Goal: Transaction & Acquisition: Book appointment/travel/reservation

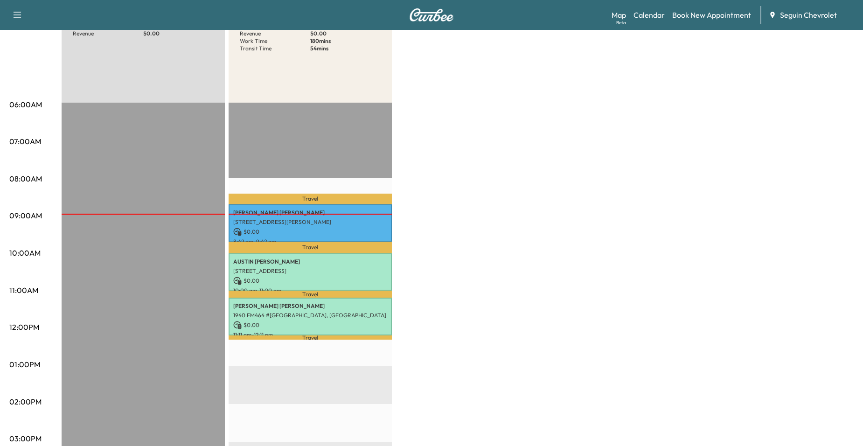
scroll to position [93, 0]
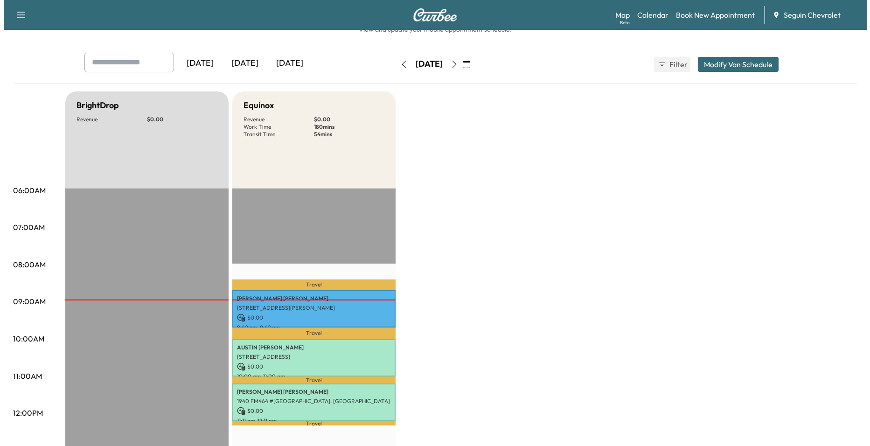
scroll to position [47, 0]
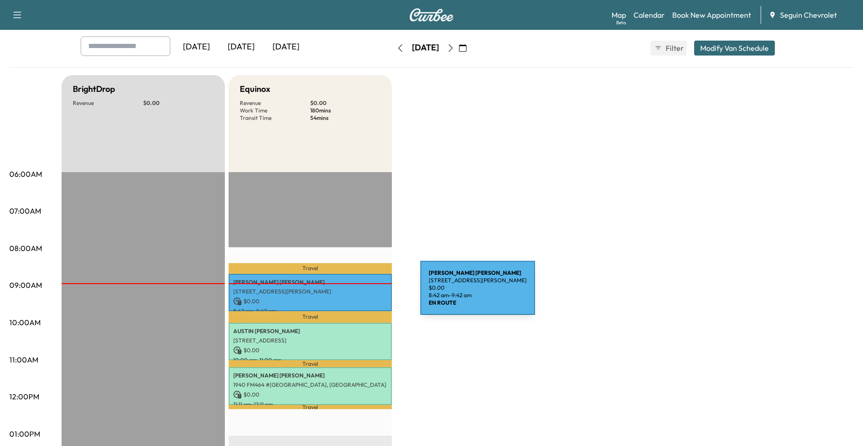
click at [350, 293] on p "[STREET_ADDRESS][PERSON_NAME]" at bounding box center [310, 291] width 154 height 7
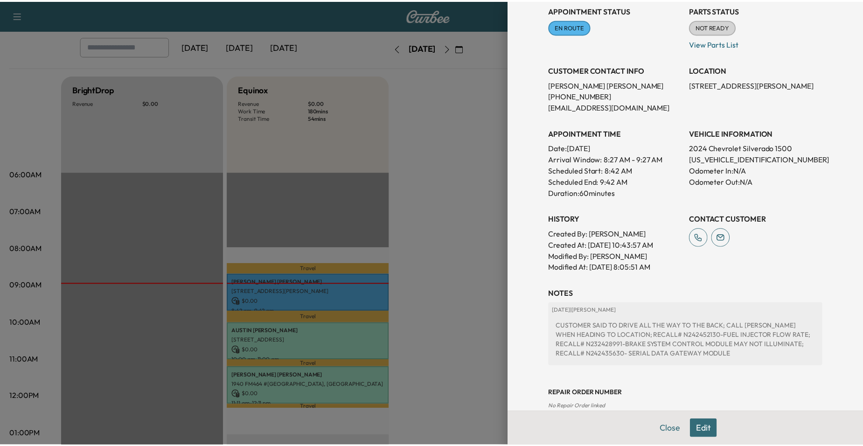
scroll to position [140, 0]
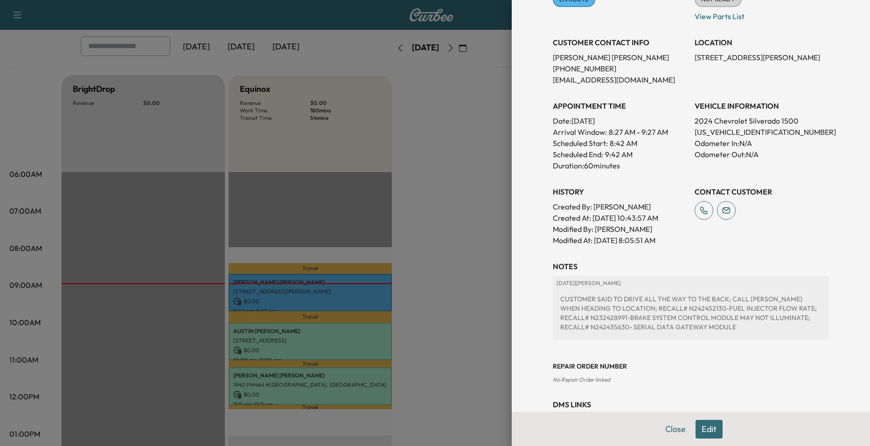
click at [426, 275] on div at bounding box center [435, 223] width 870 height 446
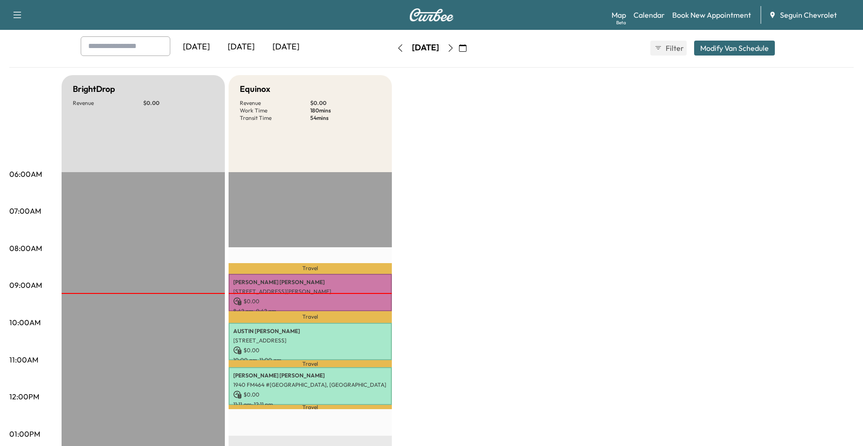
click at [454, 45] on icon "button" at bounding box center [450, 47] width 7 height 7
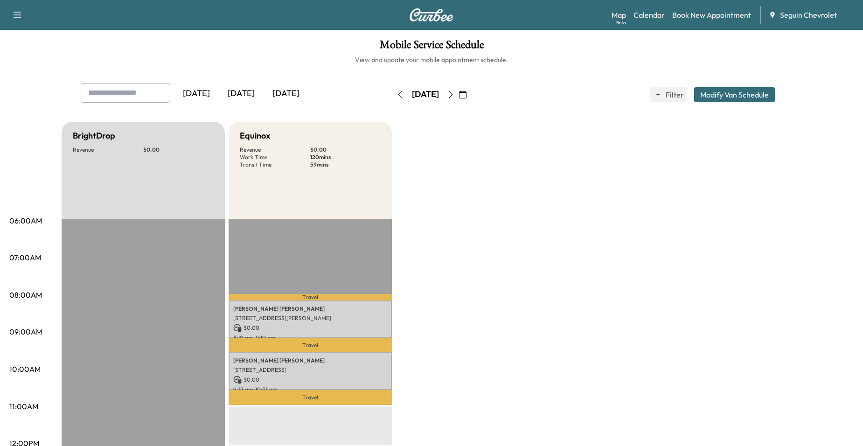
click at [454, 92] on icon "button" at bounding box center [450, 94] width 7 height 7
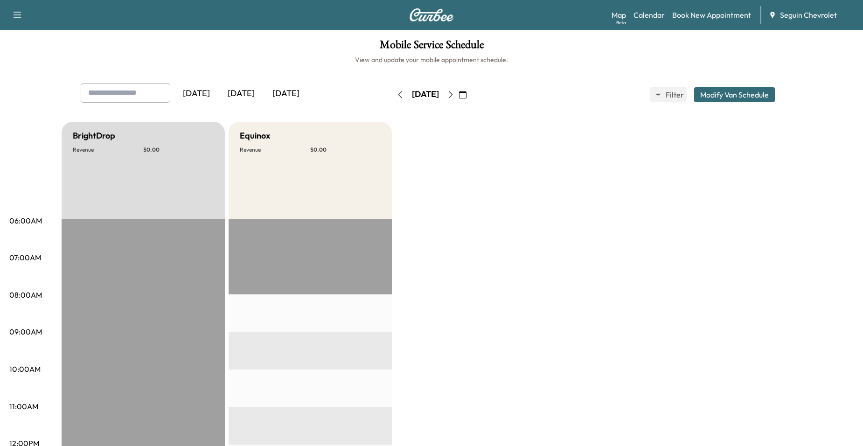
click at [396, 93] on icon "button" at bounding box center [399, 94] width 7 height 7
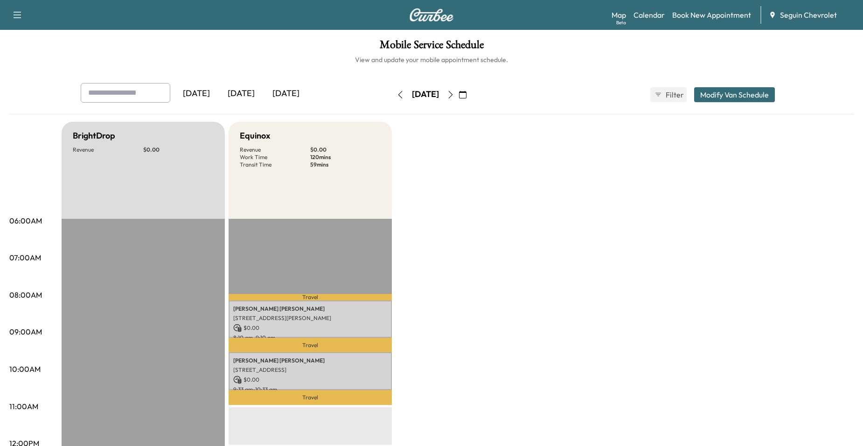
click at [458, 99] on button "button" at bounding box center [451, 94] width 16 height 15
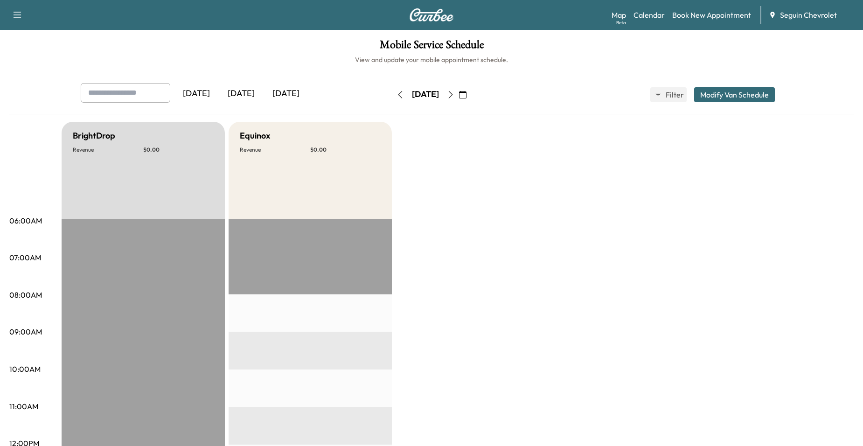
click at [458, 99] on button "button" at bounding box center [451, 94] width 16 height 15
click at [392, 89] on button "button" at bounding box center [400, 94] width 16 height 15
click at [396, 92] on icon "button" at bounding box center [399, 94] width 7 height 7
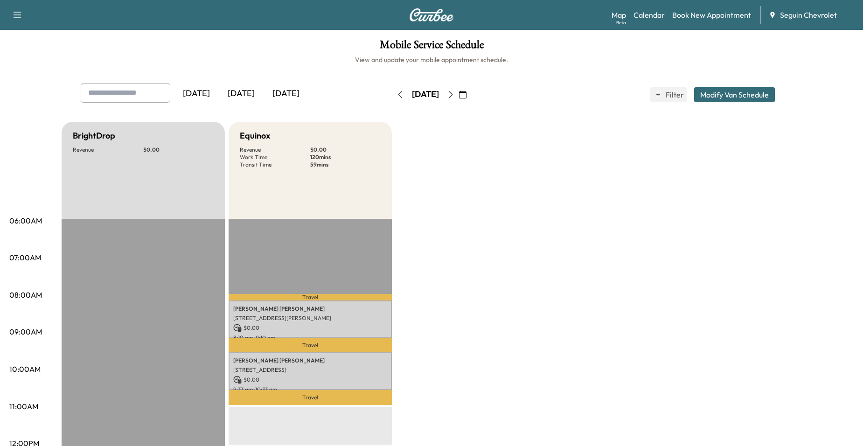
click at [458, 99] on button "button" at bounding box center [451, 94] width 16 height 15
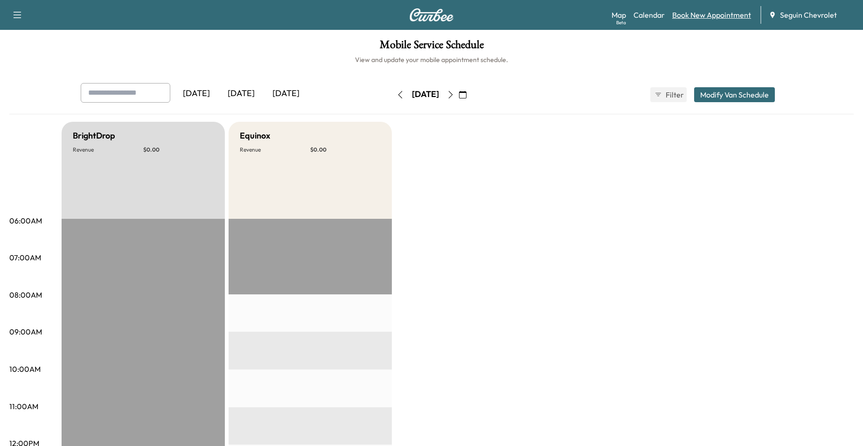
click at [704, 19] on link "Book New Appointment" at bounding box center [711, 14] width 79 height 11
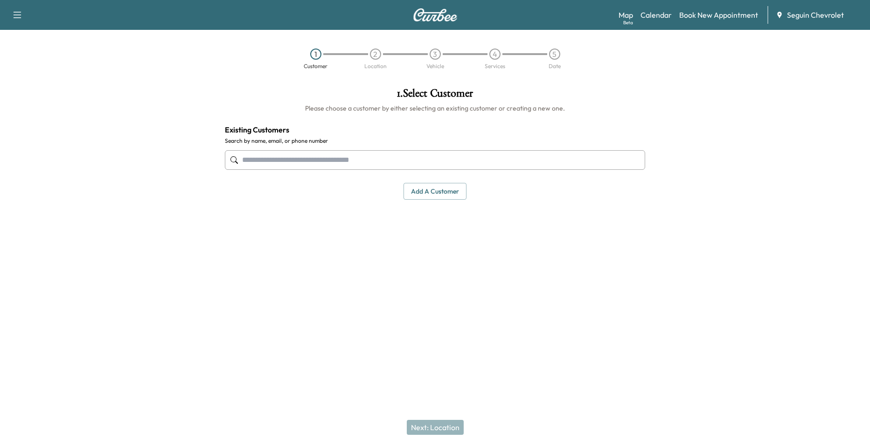
drag, startPoint x: 332, startPoint y: 177, endPoint x: 345, endPoint y: 166, distance: 17.2
click at [332, 175] on div "1 . Select Customer Please choose a customer by either selecting an existing cu…" at bounding box center [434, 143] width 435 height 127
click at [345, 166] on input "text" at bounding box center [435, 160] width 420 height 20
click at [443, 192] on button "Add a customer" at bounding box center [434, 191] width 63 height 17
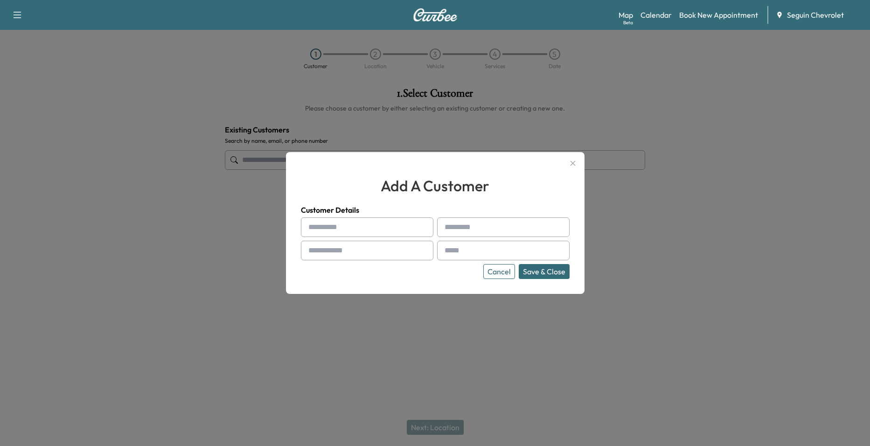
click at [380, 226] on input "text" at bounding box center [367, 227] width 132 height 20
type input "*"
type input "*****"
drag, startPoint x: 472, startPoint y: 220, endPoint x: 474, endPoint y: 228, distance: 8.7
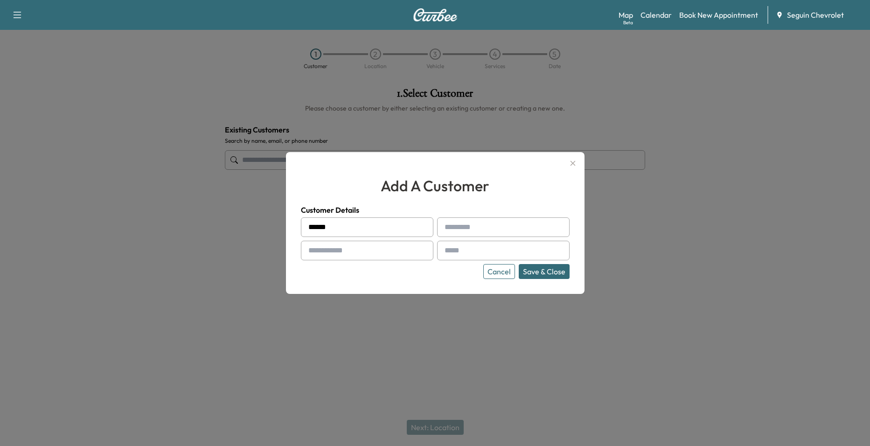
click at [472, 223] on input "text" at bounding box center [503, 227] width 132 height 20
type input "*********"
click at [571, 166] on icon "button" at bounding box center [572, 163] width 11 height 11
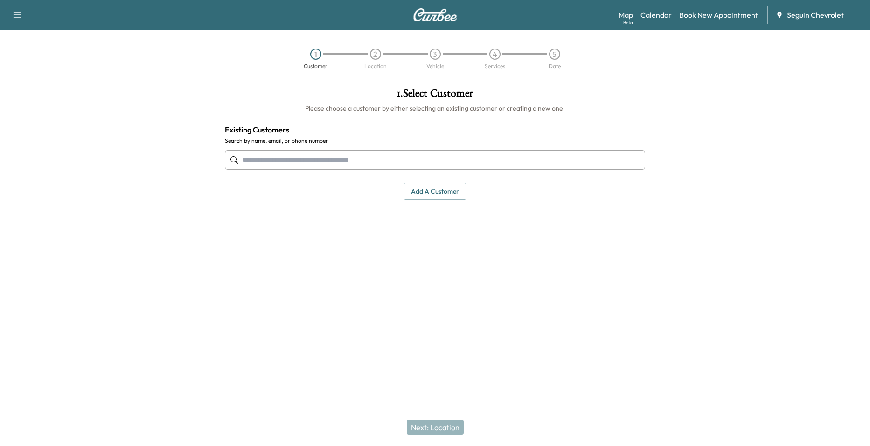
click at [567, 159] on input "text" at bounding box center [435, 160] width 420 height 20
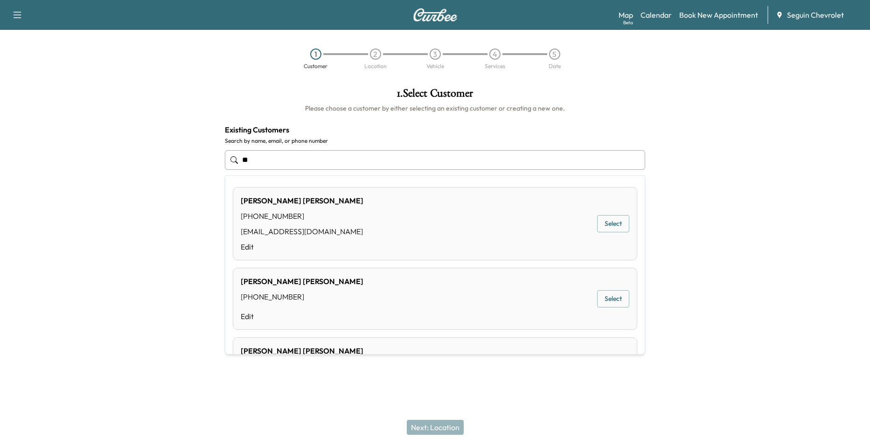
type input "*"
click at [603, 227] on button "Select" at bounding box center [613, 223] width 32 height 17
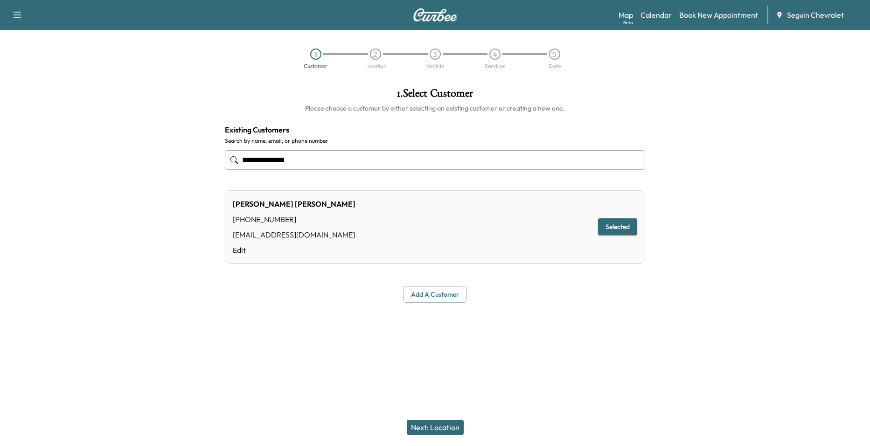
type input "**********"
click at [451, 294] on button "Add a customer" at bounding box center [434, 294] width 63 height 17
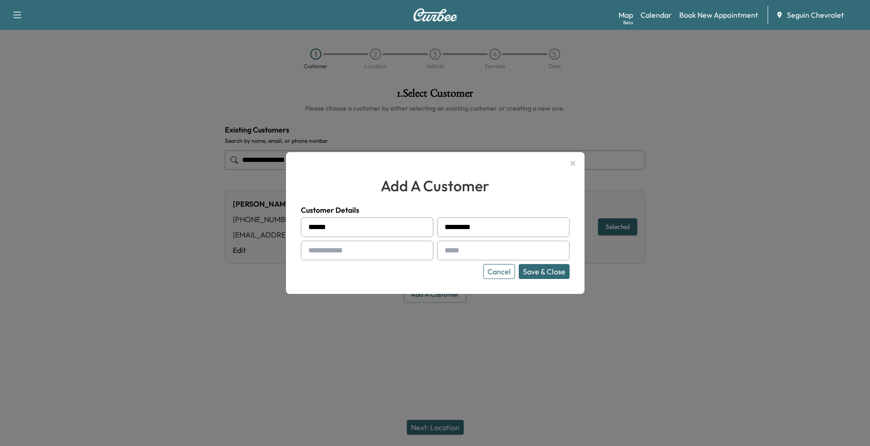
click at [575, 168] on icon "button" at bounding box center [572, 163] width 11 height 11
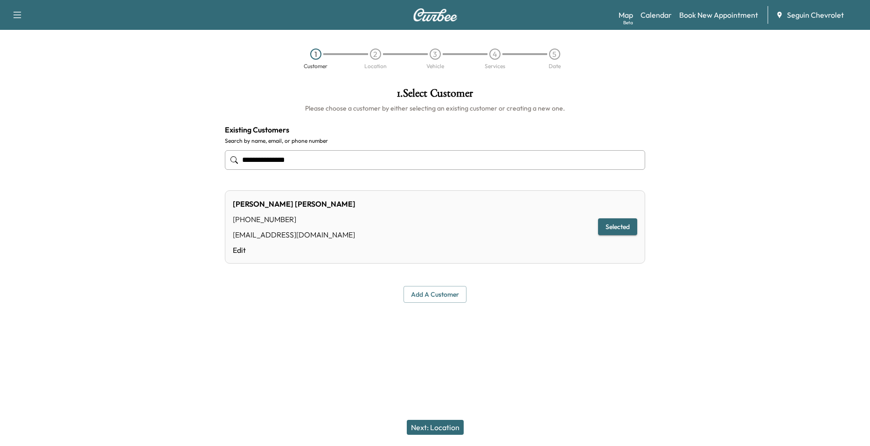
click at [451, 430] on button "Next: Location" at bounding box center [435, 427] width 57 height 15
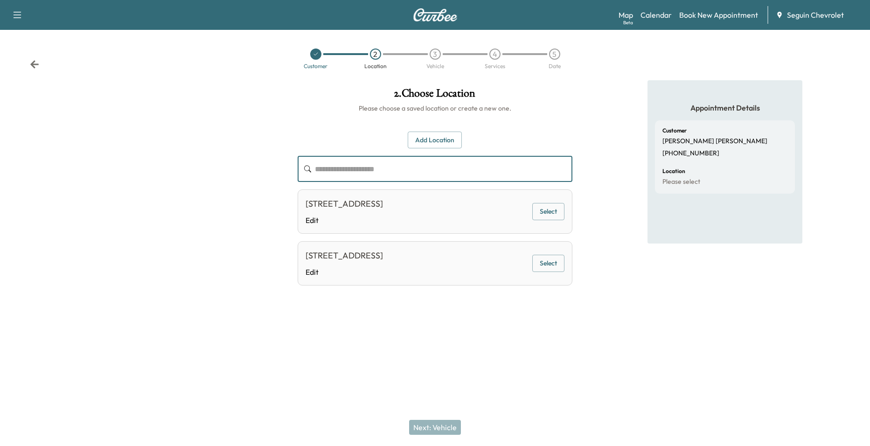
click at [461, 164] on input "text" at bounding box center [444, 169] width 258 height 26
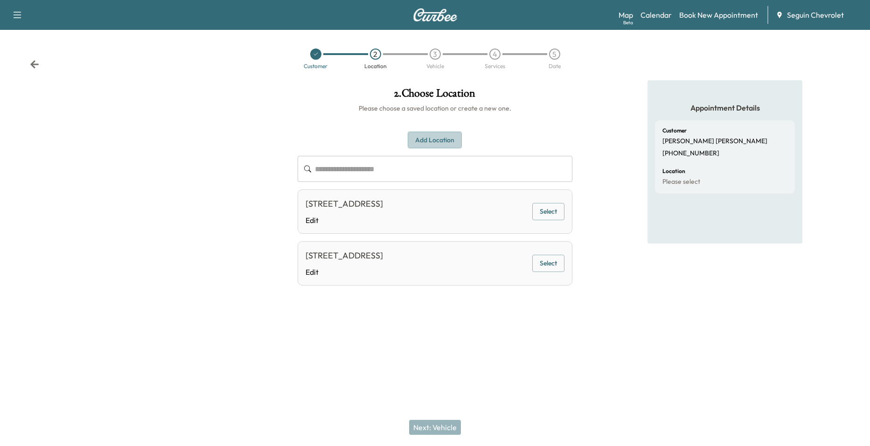
click at [447, 144] on button "Add Location" at bounding box center [435, 140] width 54 height 17
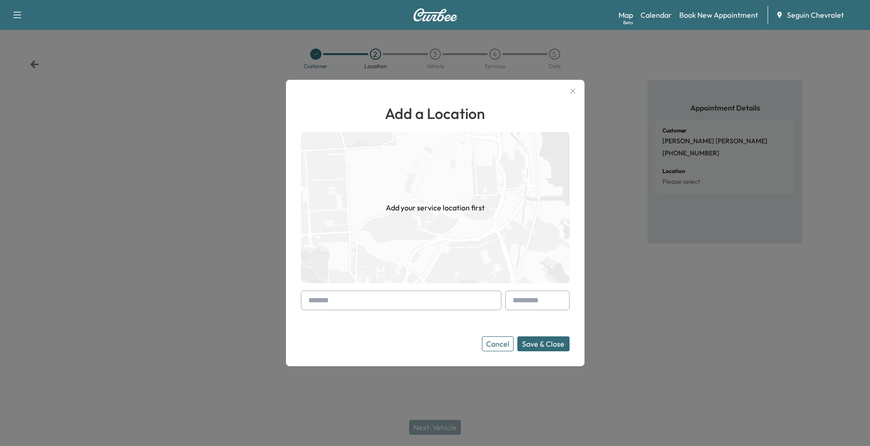
click at [401, 292] on input "text" at bounding box center [401, 301] width 201 height 20
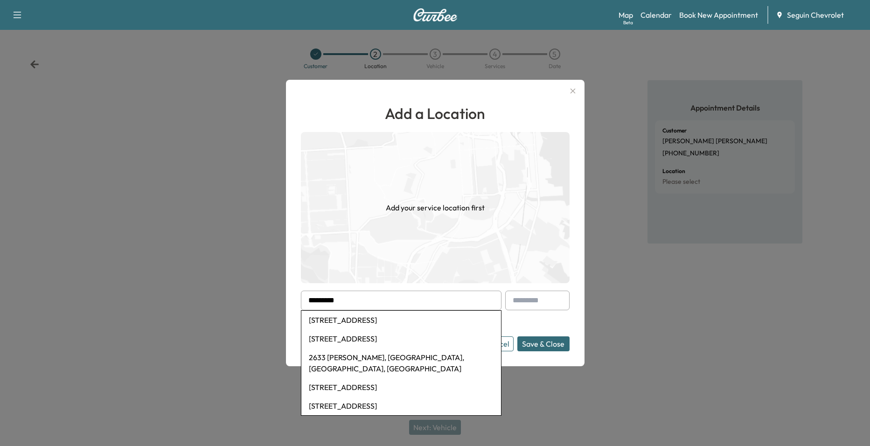
click at [402, 319] on li "2633 Wolf Lair, New Braunfels, TX, USA" at bounding box center [401, 320] width 200 height 19
type input "**********"
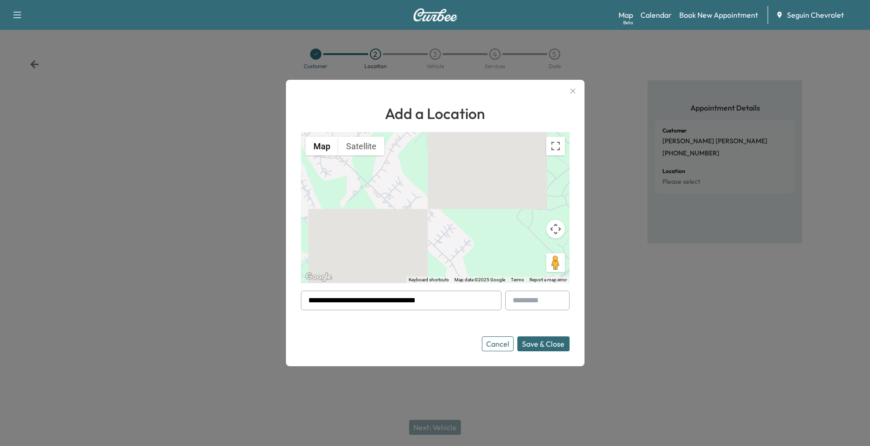
click at [467, 301] on input "**********" at bounding box center [401, 301] width 201 height 20
drag, startPoint x: 448, startPoint y: 303, endPoint x: 480, endPoint y: 308, distance: 32.1
click at [480, 308] on input "**********" at bounding box center [401, 301] width 201 height 20
click at [531, 342] on button "Save & Close" at bounding box center [543, 343] width 52 height 15
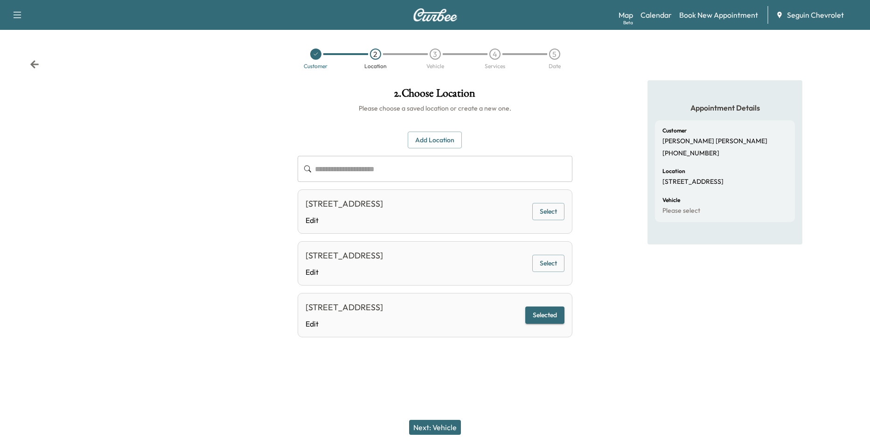
click at [442, 431] on button "Next: Vehicle" at bounding box center [435, 427] width 52 height 15
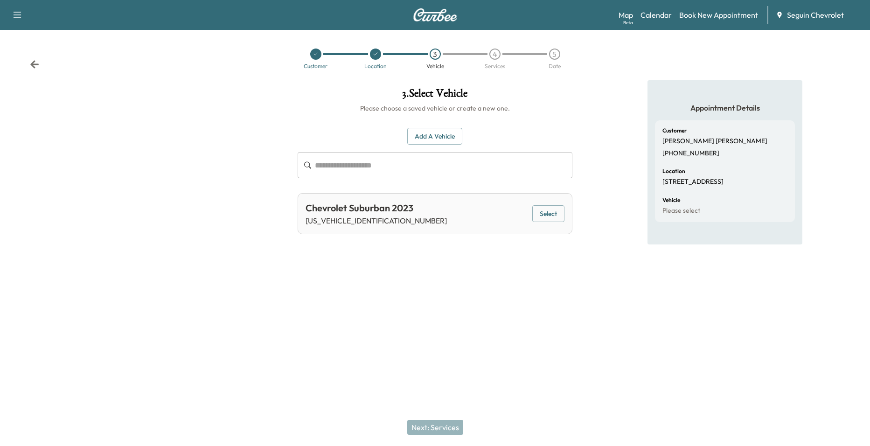
click at [542, 213] on button "Select" at bounding box center [548, 213] width 32 height 17
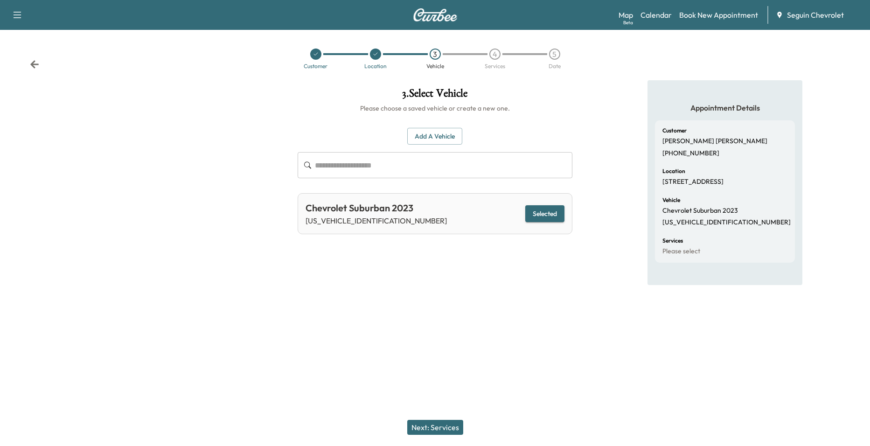
click at [436, 422] on button "Next: Services" at bounding box center [435, 427] width 56 height 15
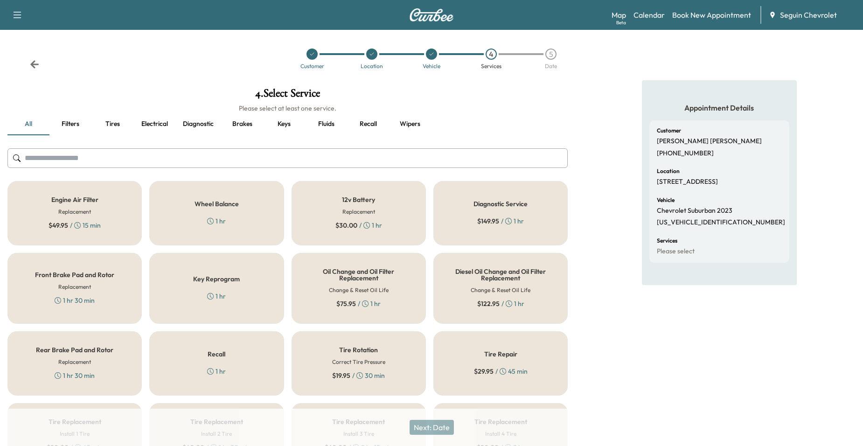
click at [227, 360] on div "Recall 1 hr" at bounding box center [216, 363] width 134 height 64
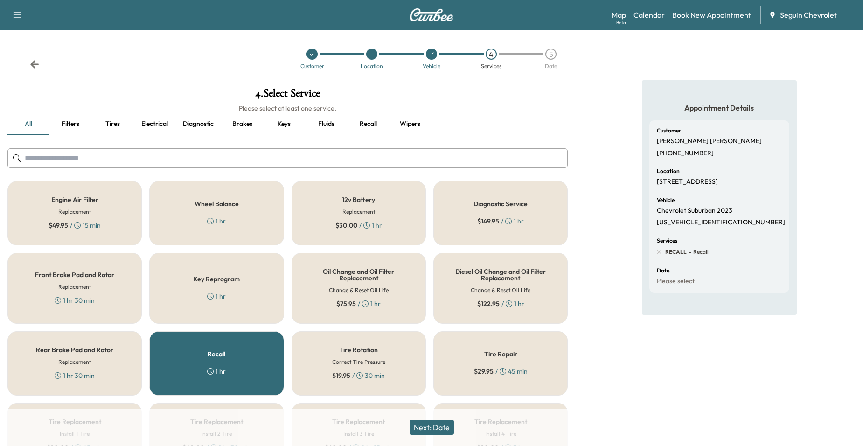
click at [423, 429] on button "Next: Date" at bounding box center [431, 427] width 44 height 15
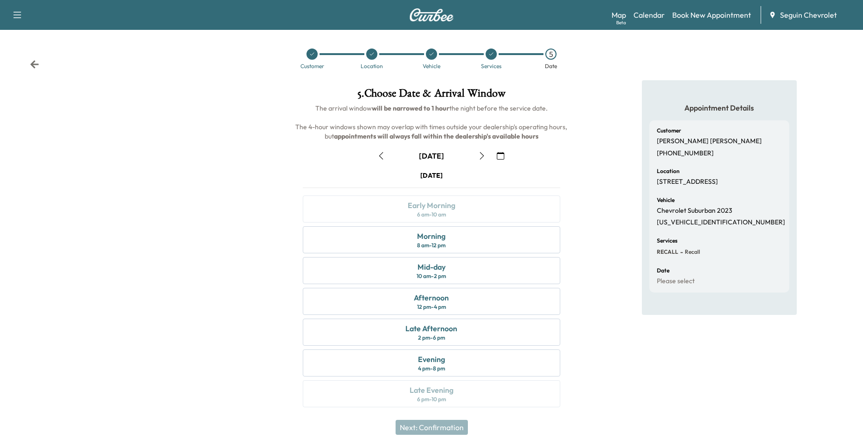
click at [499, 153] on icon "button" at bounding box center [500, 155] width 7 height 7
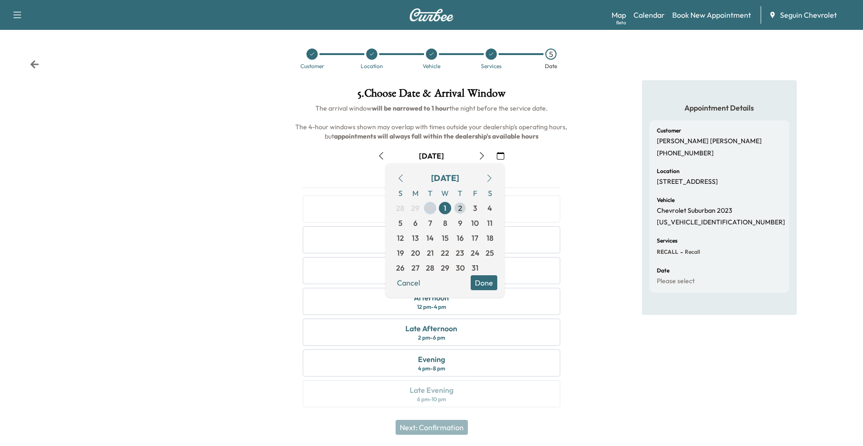
click at [459, 208] on span "2" at bounding box center [460, 207] width 4 height 11
click at [611, 325] on div "Appointment Details Customer James Castellaw (210) 422-3047 Location 2633 Wolf …" at bounding box center [719, 249] width 288 height 338
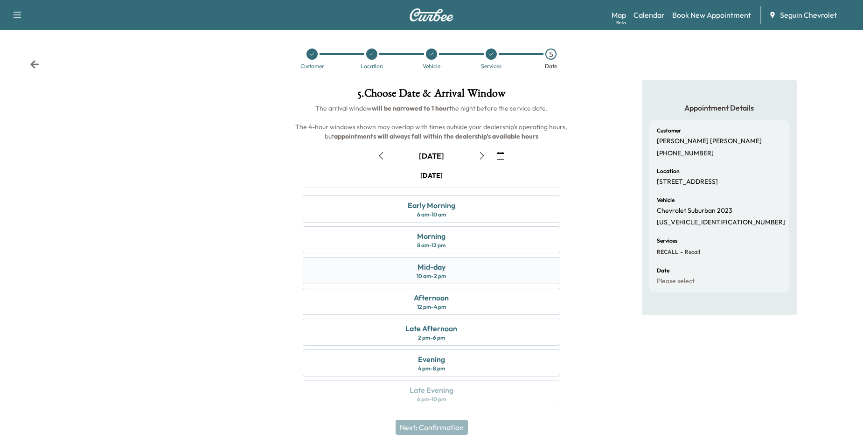
click at [464, 275] on div "Mid-day 10 am - 2 pm" at bounding box center [432, 270] width 258 height 27
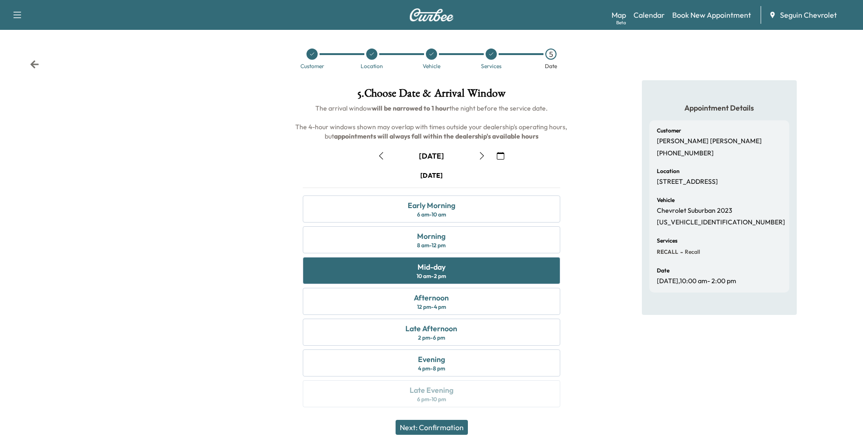
click at [459, 429] on button "Next: Confirmation" at bounding box center [431, 427] width 72 height 15
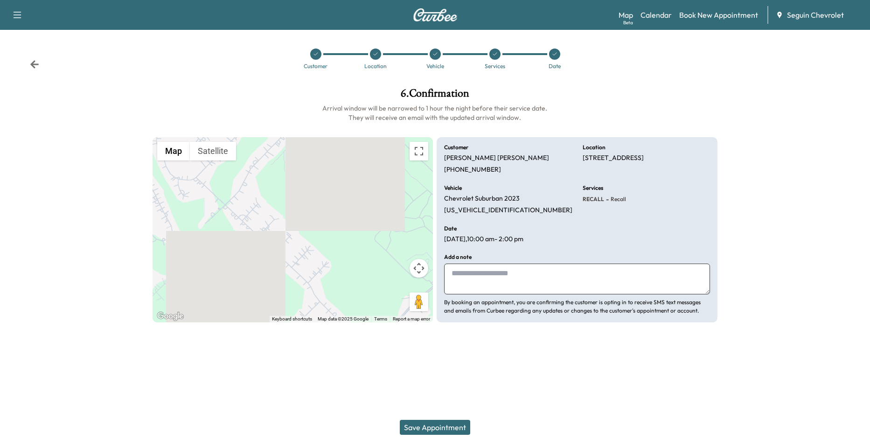
click at [499, 279] on textarea at bounding box center [577, 278] width 266 height 31
paste textarea "**********"
type textarea "**********"
click at [455, 426] on button "Save Appointment" at bounding box center [435, 427] width 70 height 15
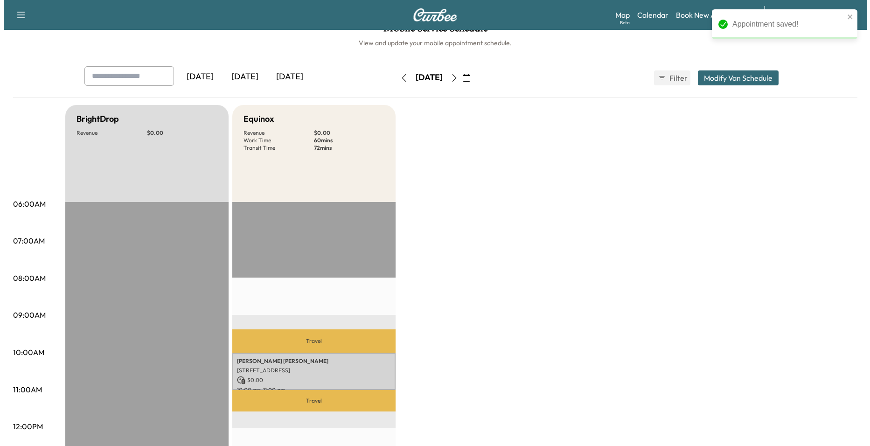
scroll to position [47, 0]
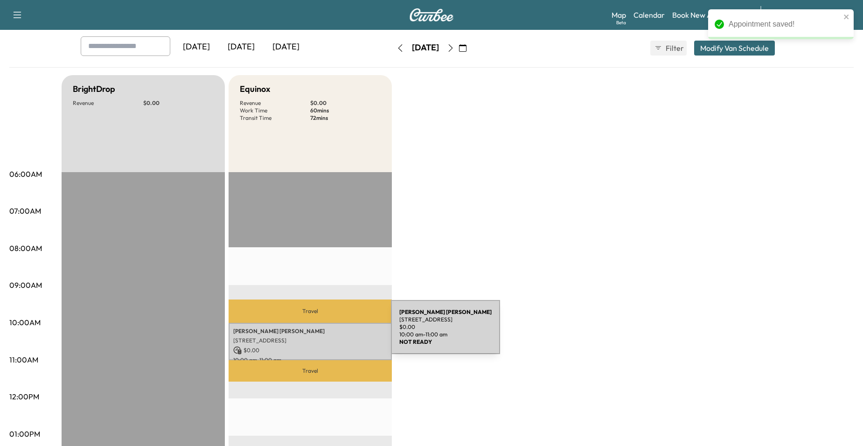
click at [320, 334] on div "James Castellaw 2633 Wolf Lair, New Braunfels, TX 78132, USA $ 0.00 10:00 am - …" at bounding box center [310, 342] width 163 height 38
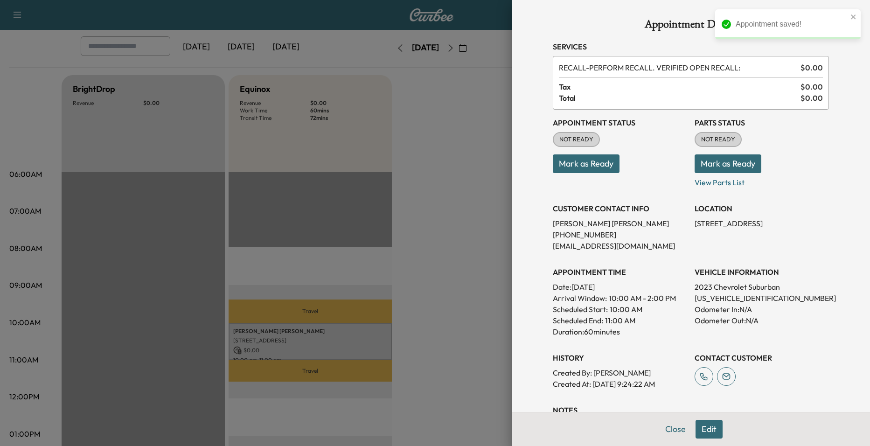
drag, startPoint x: 320, startPoint y: 334, endPoint x: 452, endPoint y: 277, distance: 143.7
click at [452, 277] on div at bounding box center [435, 223] width 870 height 446
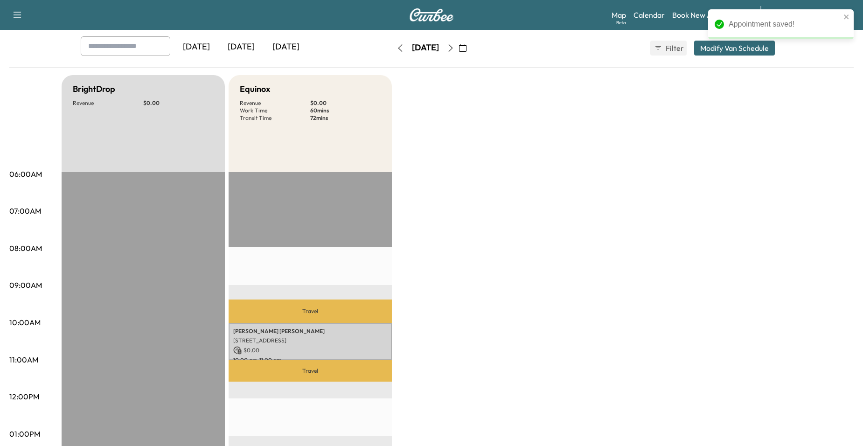
click at [351, 323] on div "James Castellaw 2633 Wolf Lair, New Braunfels, TX 78132, USA $ 0.00 10:00 am - …" at bounding box center [310, 342] width 163 height 38
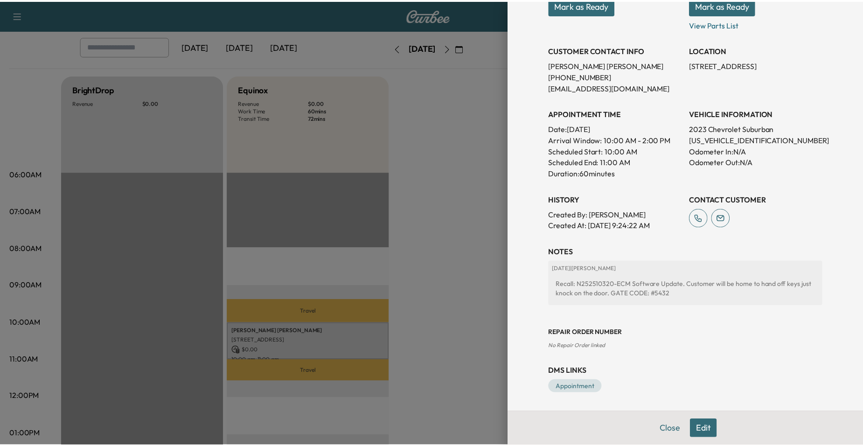
scroll to position [0, 0]
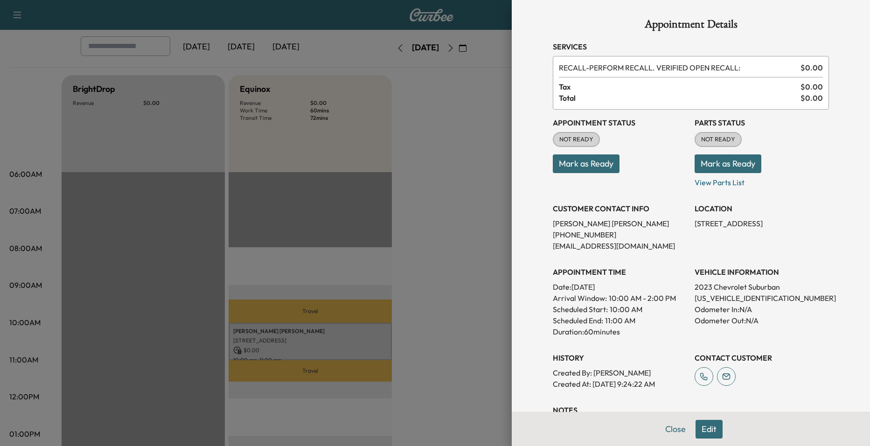
click at [501, 269] on div at bounding box center [435, 223] width 870 height 446
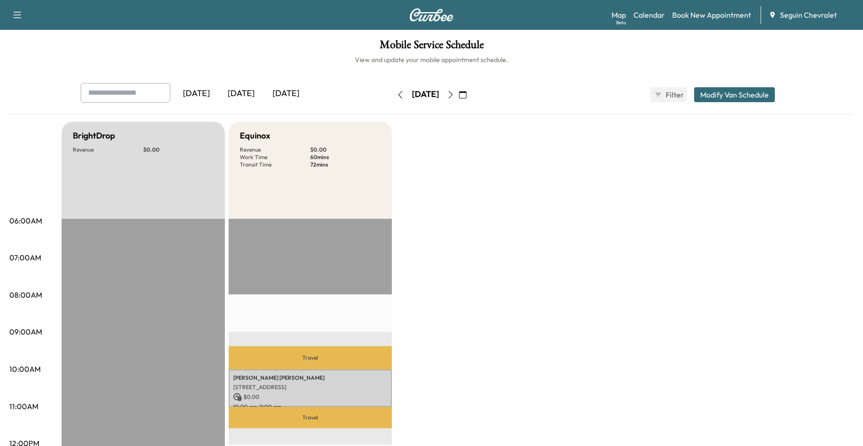
click at [396, 98] on icon "button" at bounding box center [399, 94] width 7 height 7
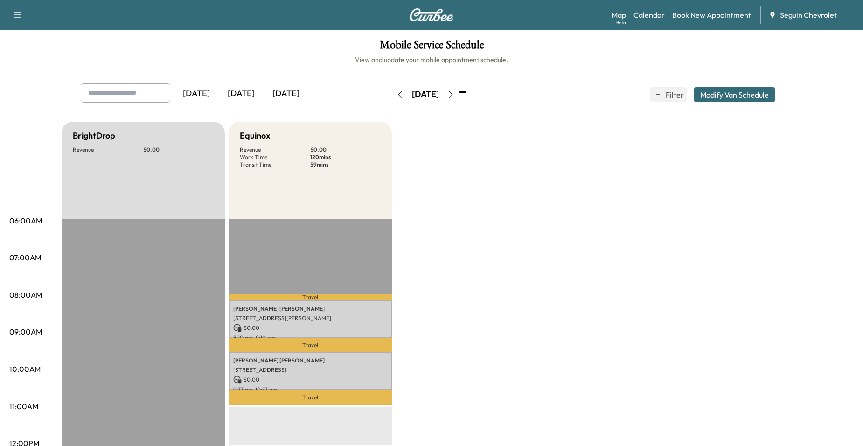
click at [458, 98] on button "button" at bounding box center [451, 94] width 16 height 15
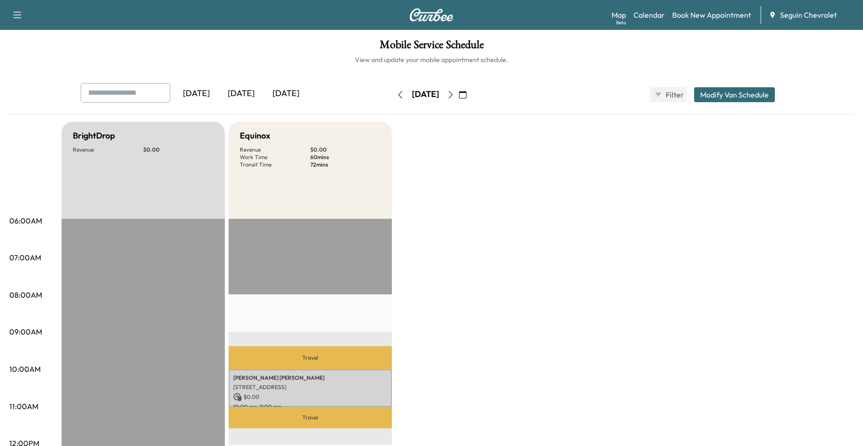
click at [454, 98] on icon "button" at bounding box center [450, 94] width 7 height 7
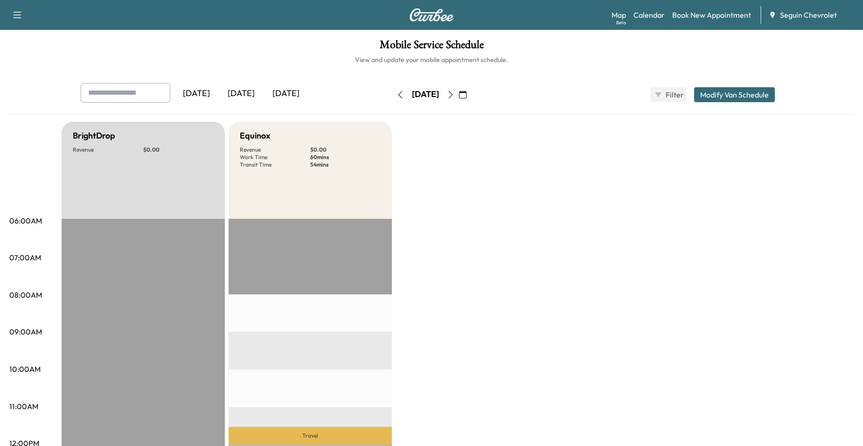
click at [396, 95] on icon "button" at bounding box center [399, 94] width 7 height 7
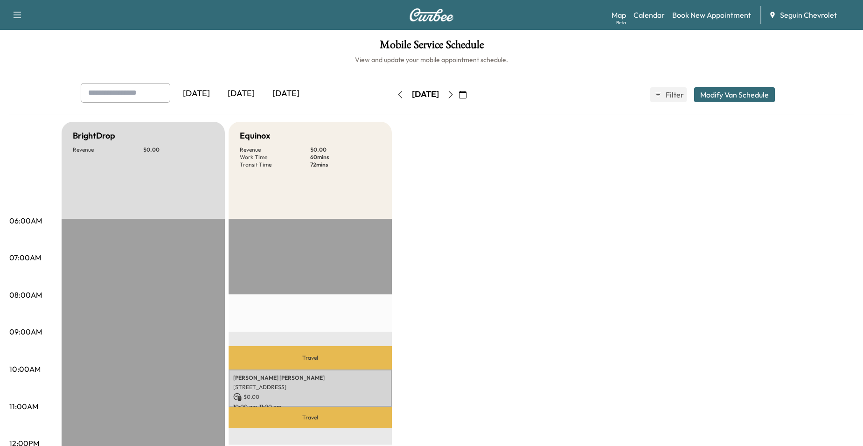
click at [392, 95] on button "button" at bounding box center [400, 94] width 16 height 15
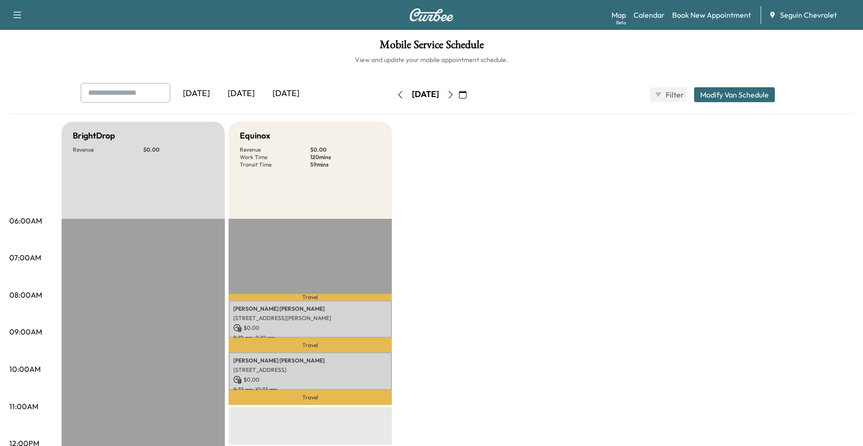
click at [392, 86] on div "Wednesday, October 1 October 2025 S M T W T F S 28 29 30 1 2 3 4 5 6 7 8 9 10 1…" at bounding box center [431, 95] width 78 height 30
click at [392, 90] on button "button" at bounding box center [400, 94] width 16 height 15
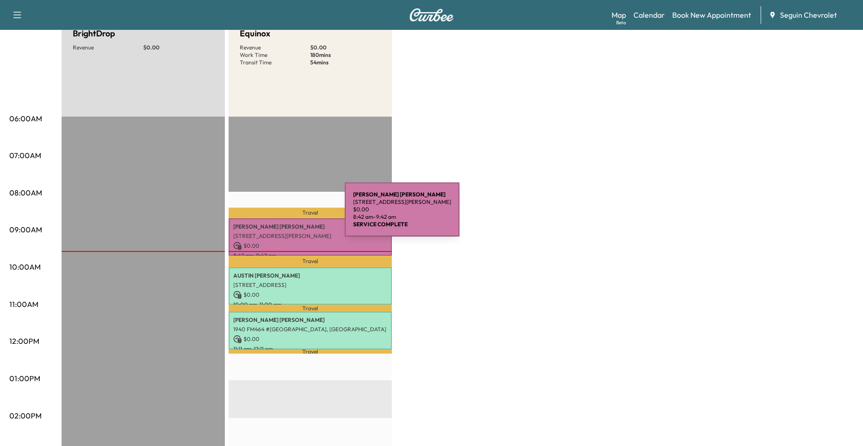
scroll to position [47, 0]
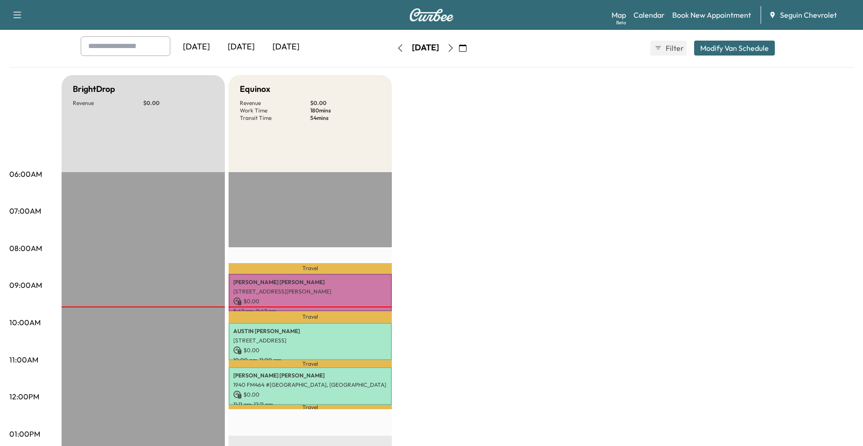
click at [392, 52] on button "button" at bounding box center [400, 48] width 16 height 15
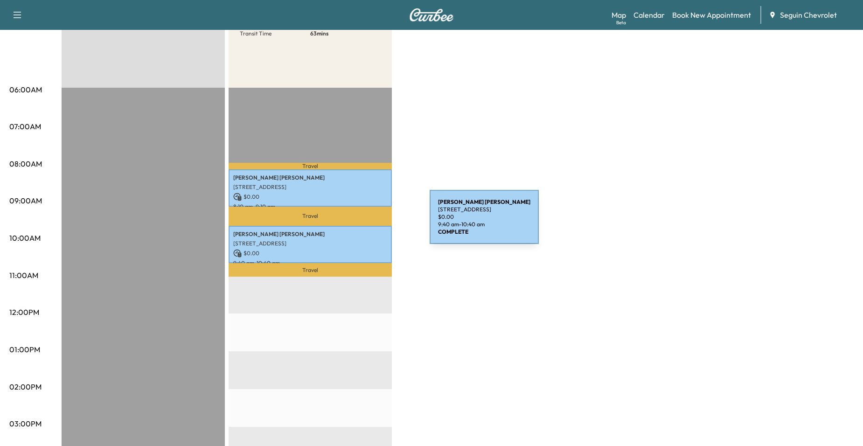
scroll to position [140, 0]
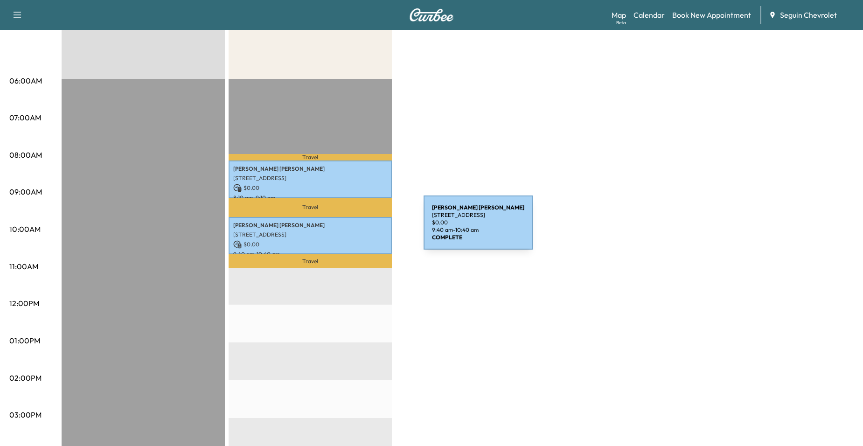
click at [353, 228] on div "Joseph Almaguer 241 Seville Dr, New Braunfels, TX 78130, USA $ 0.00 9:40 am - 1…" at bounding box center [310, 236] width 163 height 38
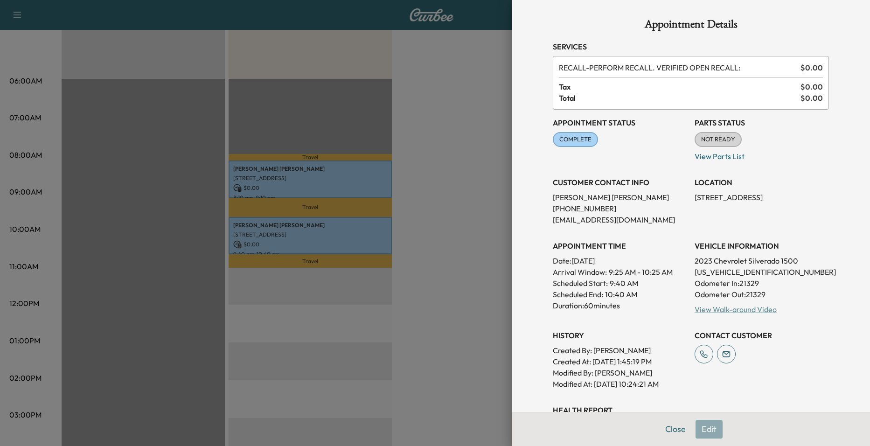
click at [725, 310] on link "View Walk-around Video" at bounding box center [735, 309] width 82 height 9
click at [228, 128] on div at bounding box center [435, 223] width 870 height 446
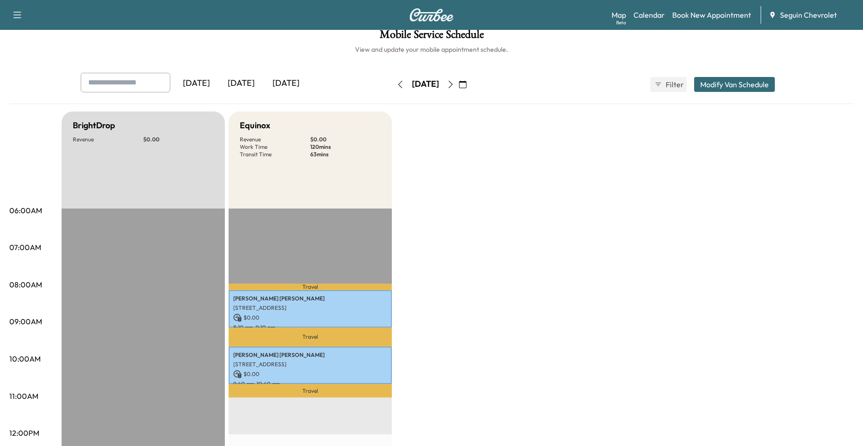
scroll to position [0, 0]
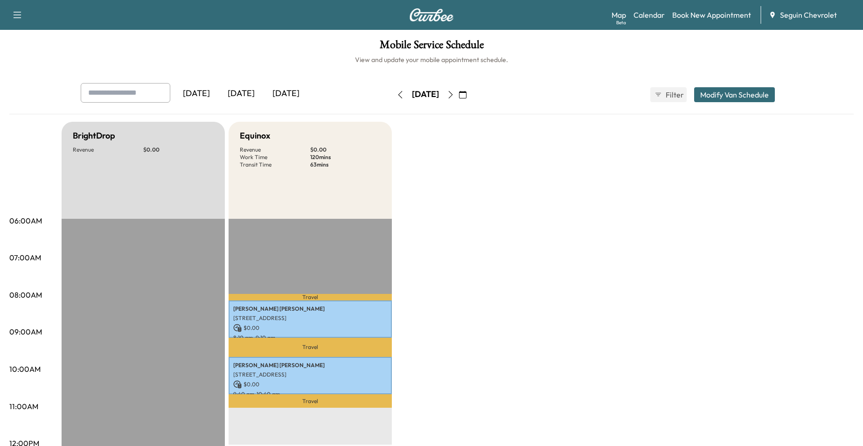
click at [454, 97] on icon "button" at bounding box center [450, 94] width 7 height 7
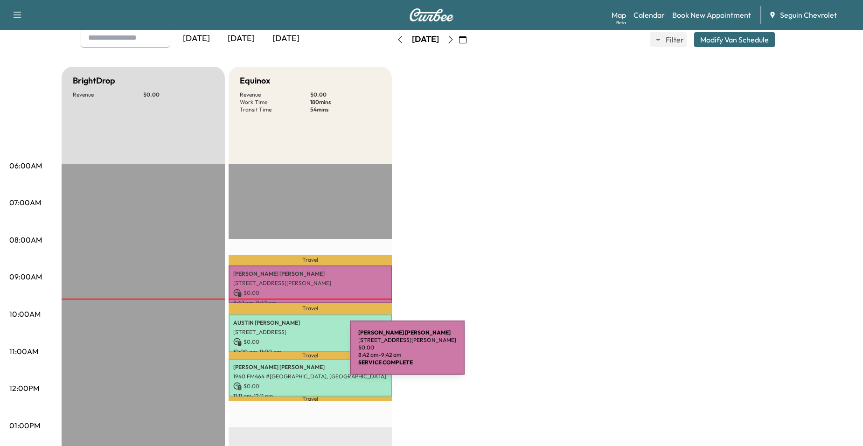
scroll to position [140, 0]
